Goal: Transaction & Acquisition: Purchase product/service

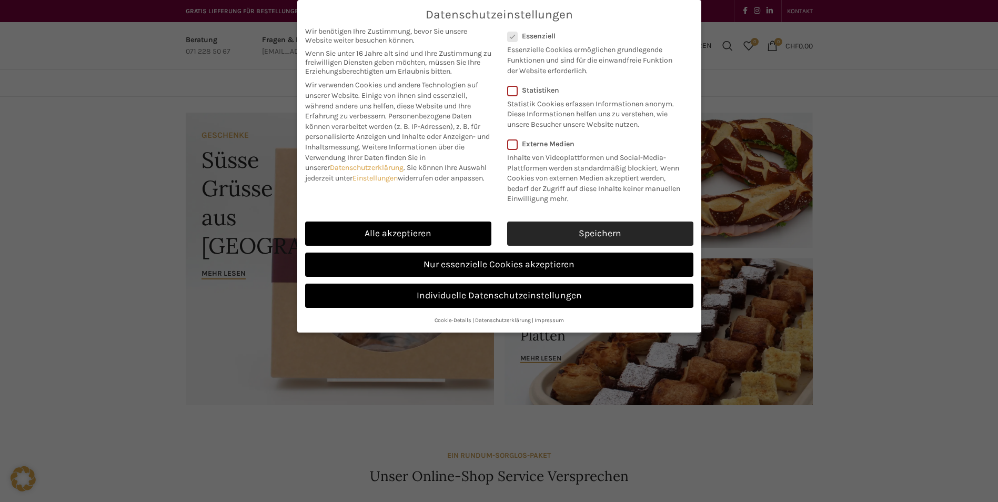
click at [560, 234] on link "Speichern" at bounding box center [600, 234] width 186 height 24
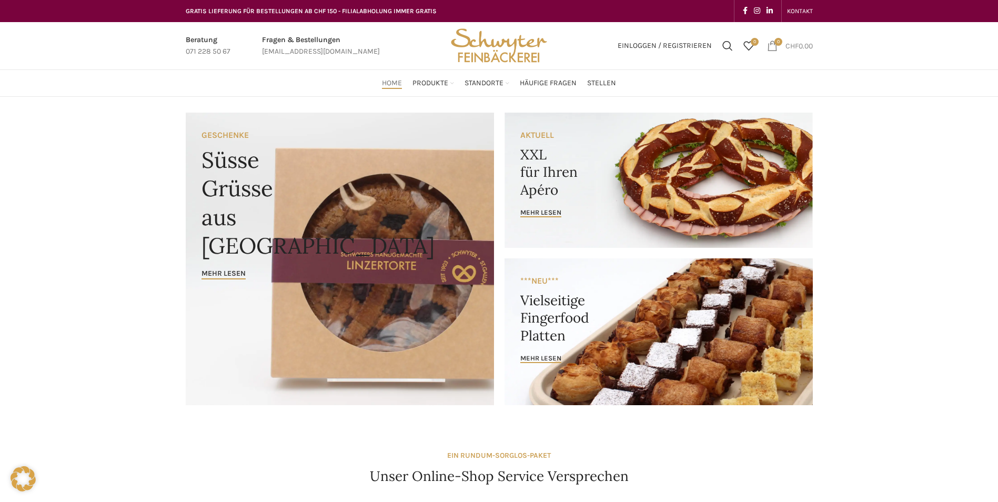
click at [770, 47] on span "0 items" at bounding box center [772, 46] width 11 height 11
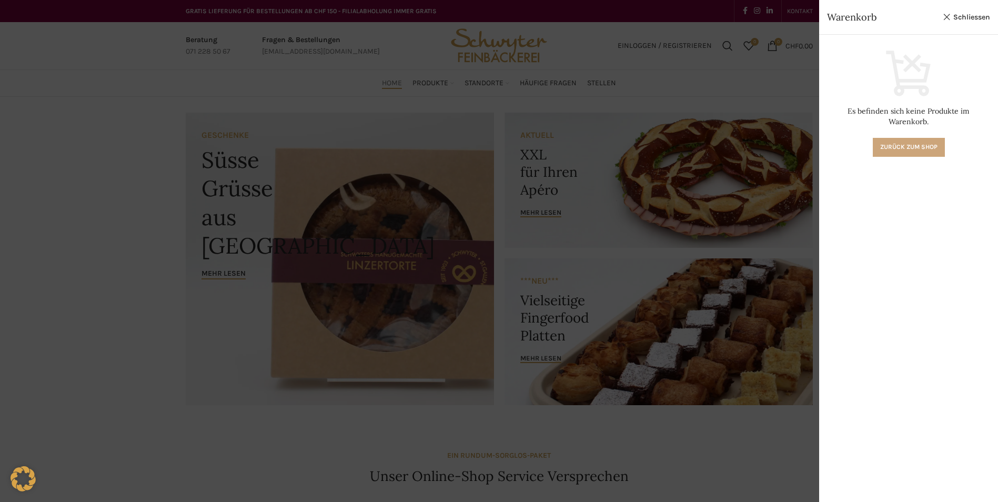
click at [926, 138] on link "Zurück zum Shop" at bounding box center [909, 147] width 72 height 19
